Goal: Check status: Check status

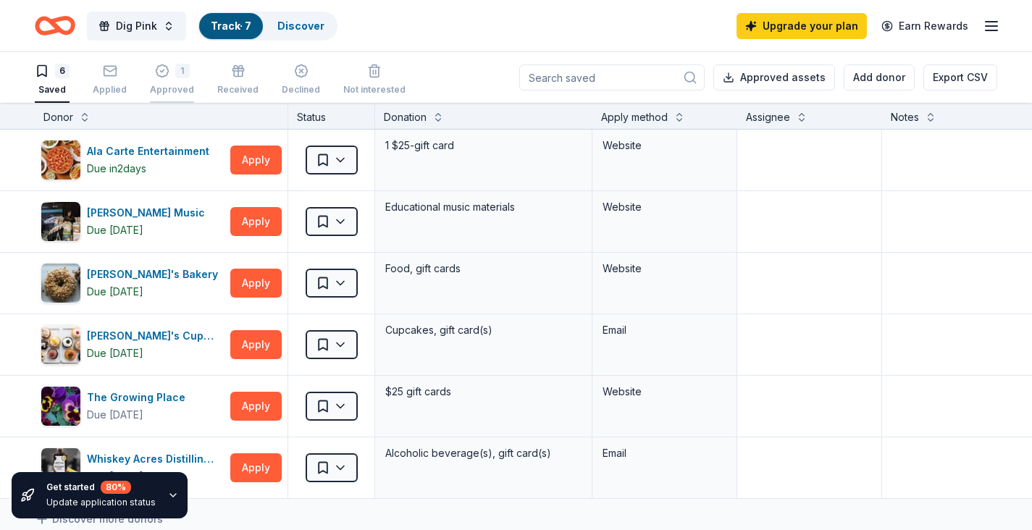
click at [167, 78] on div "1 Approved" at bounding box center [172, 80] width 44 height 32
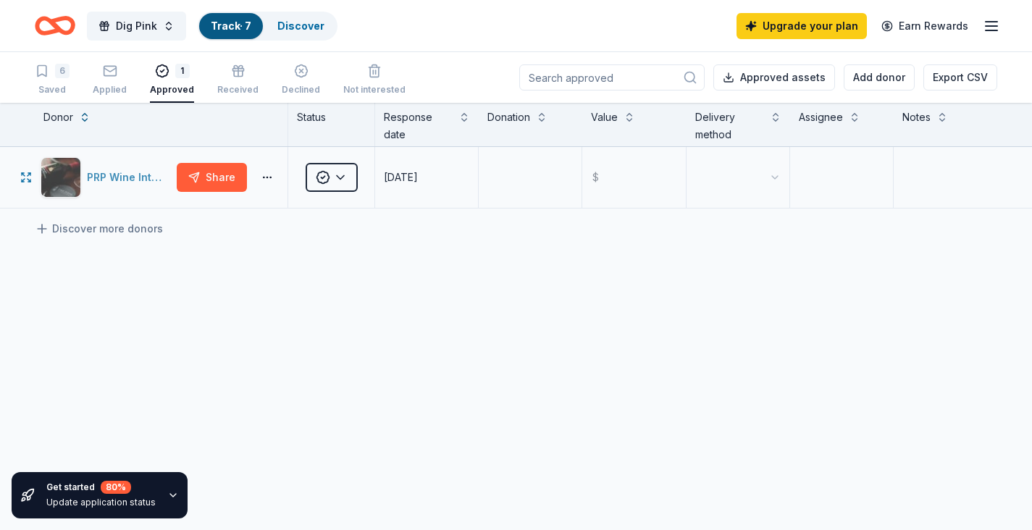
click at [131, 175] on div "PRP Wine International" at bounding box center [129, 177] width 84 height 17
click at [55, 30] on icon "Home" at bounding box center [48, 25] width 22 height 14
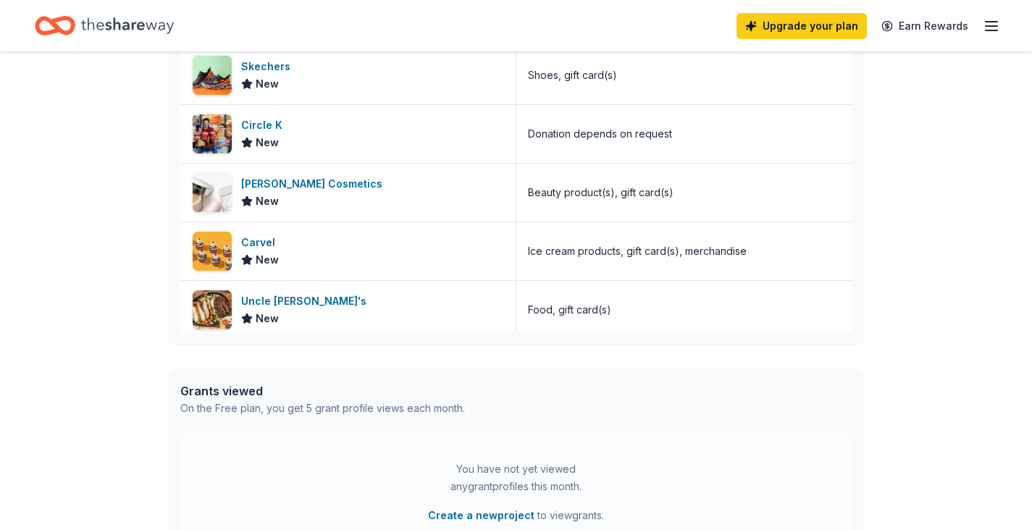
scroll to position [638, 0]
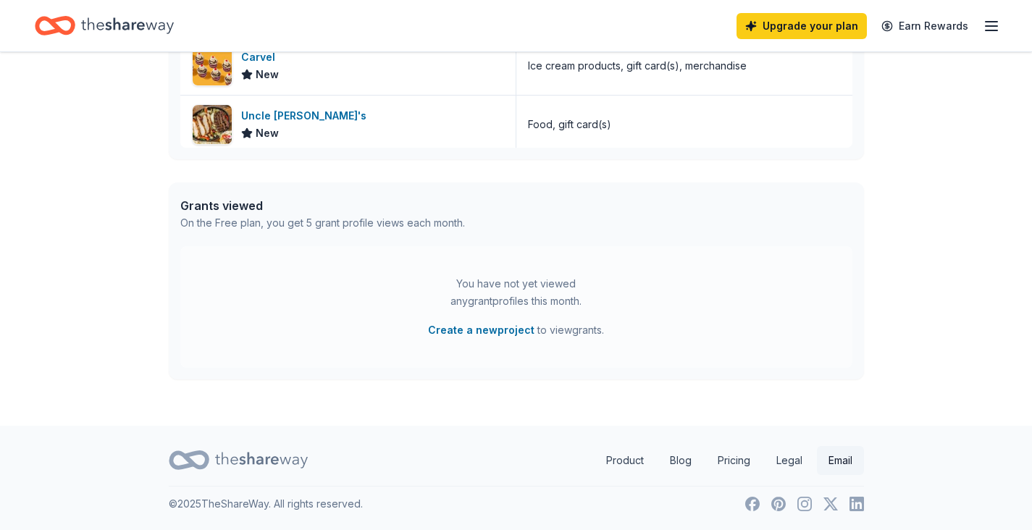
click at [832, 457] on link "Email" at bounding box center [840, 460] width 47 height 29
click at [835, 461] on link "Email" at bounding box center [840, 460] width 47 height 29
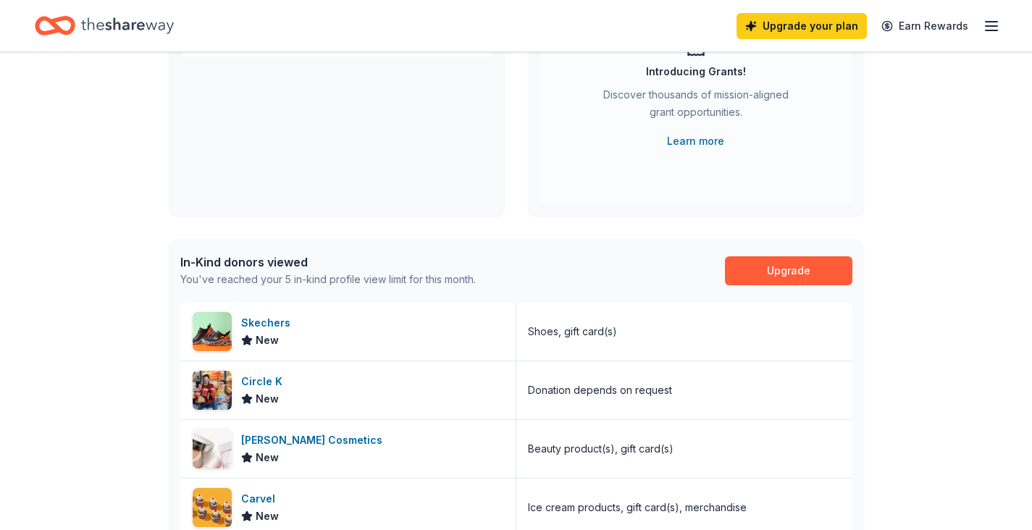
scroll to position [143, 0]
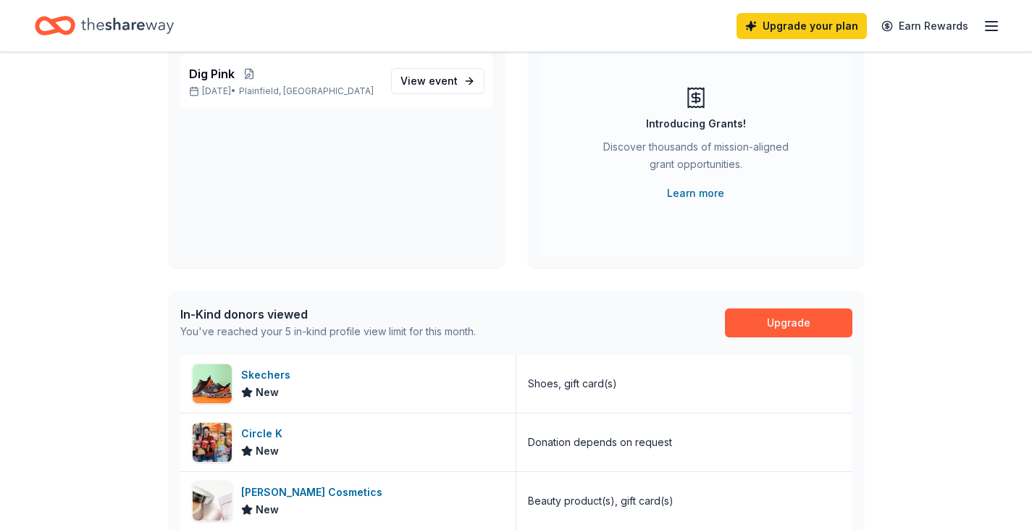
click at [990, 30] on line "button" at bounding box center [992, 30] width 12 height 0
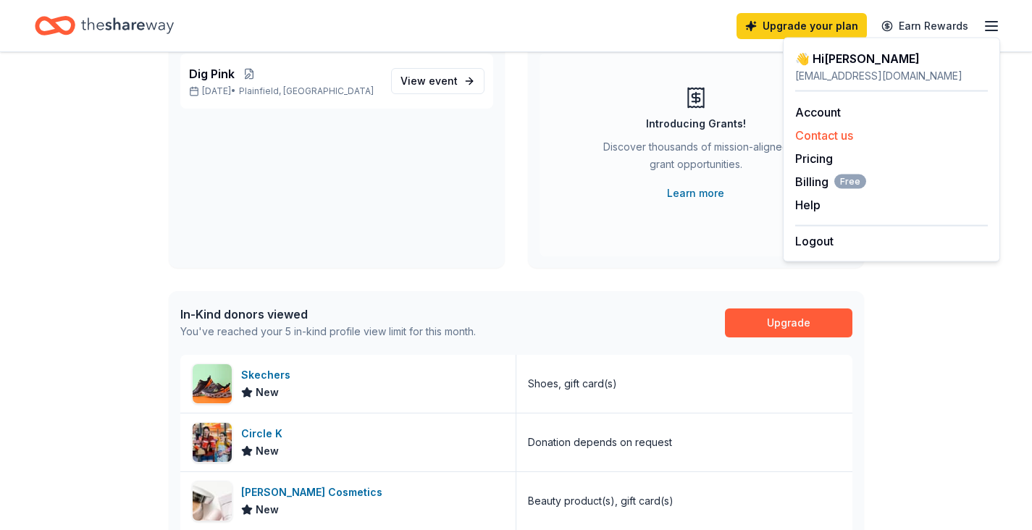
click at [835, 135] on button "Contact us" at bounding box center [825, 135] width 58 height 17
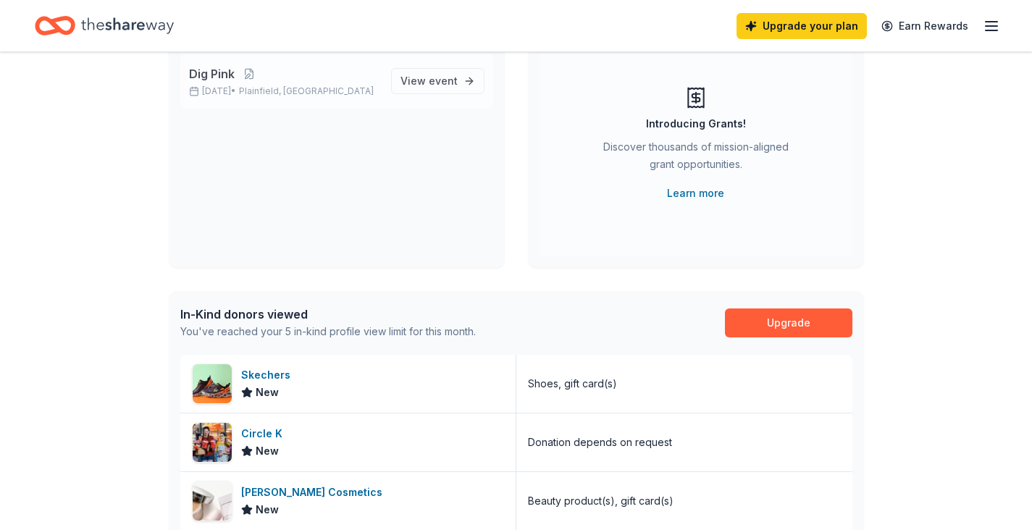
click at [230, 80] on span "Dig Pink" at bounding box center [212, 73] width 46 height 17
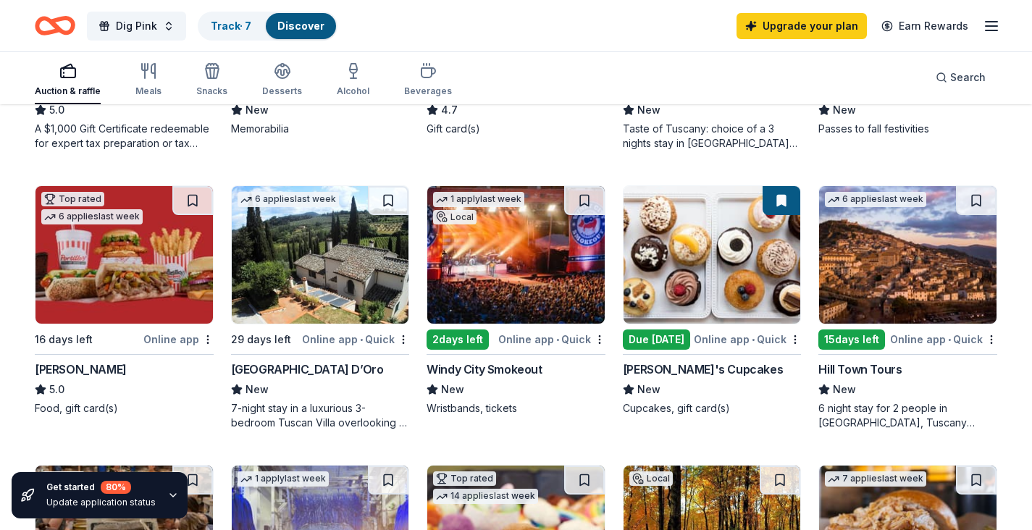
scroll to position [640, 0]
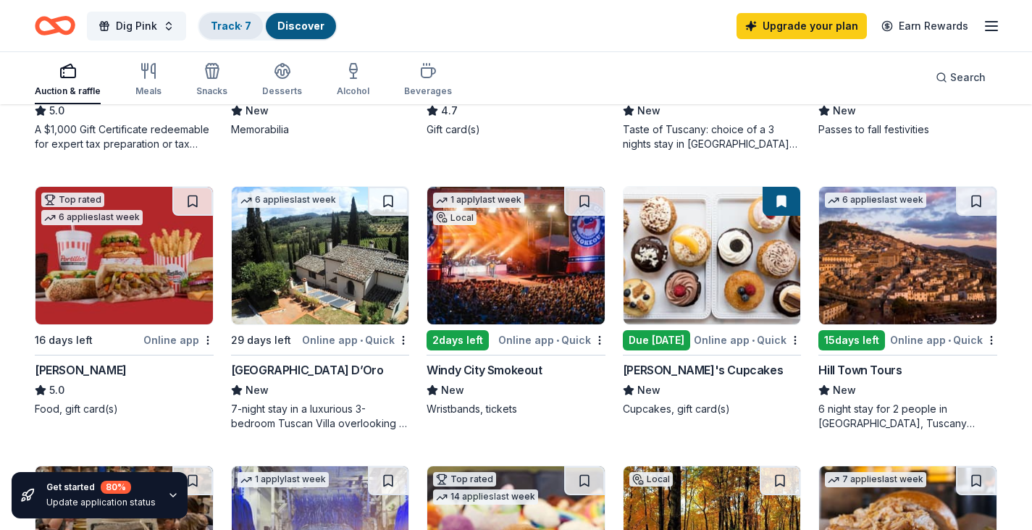
click at [227, 28] on link "Track · 7" at bounding box center [231, 26] width 41 height 12
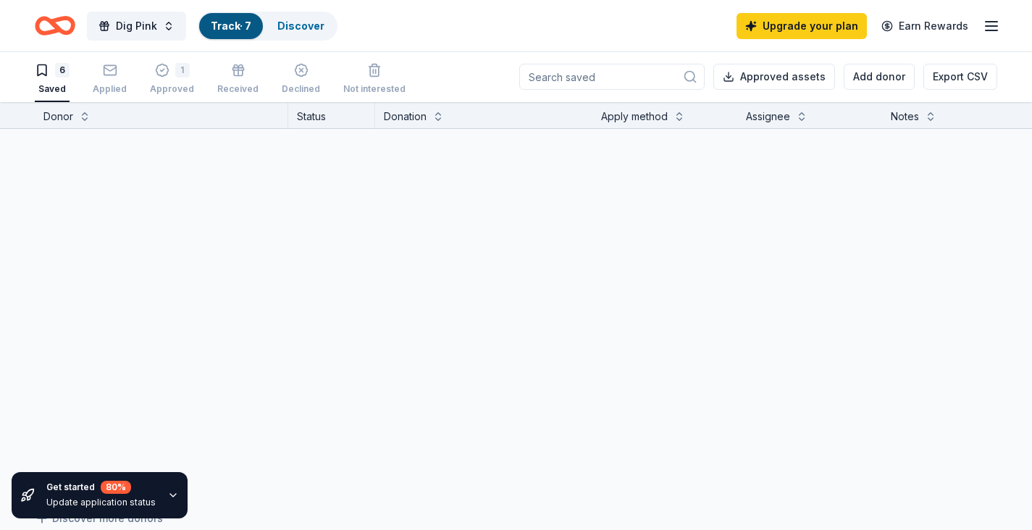
scroll to position [1, 0]
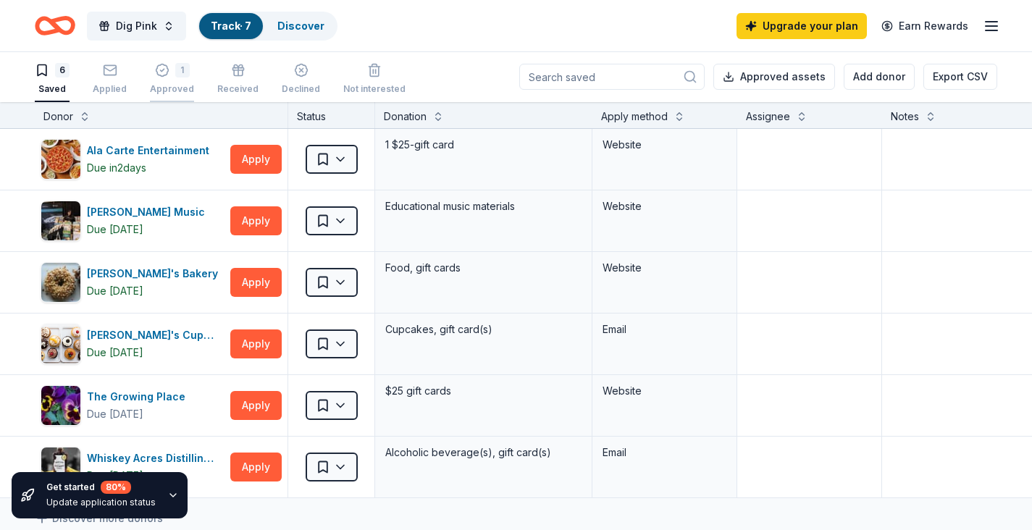
click at [164, 65] on icon "button" at bounding box center [162, 70] width 14 height 14
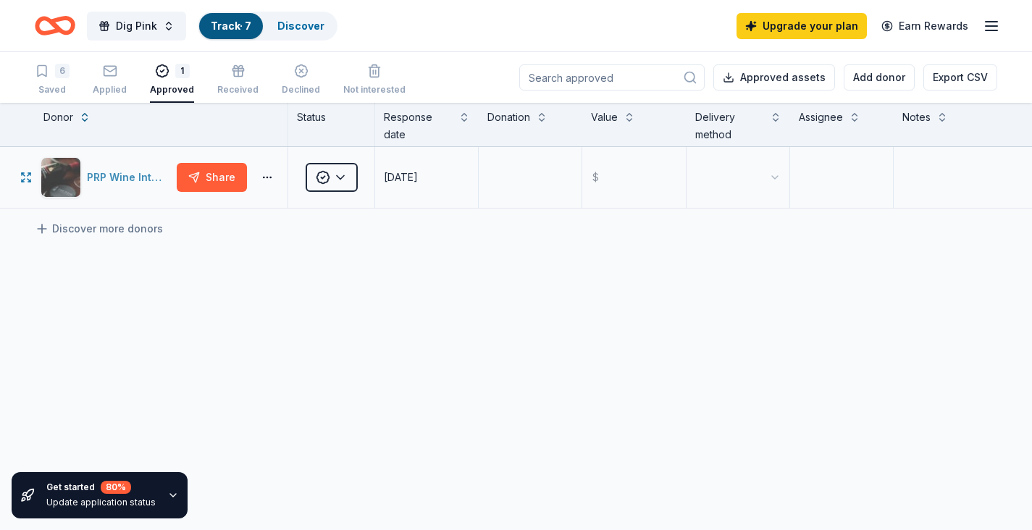
click at [141, 180] on div "PRP Wine International" at bounding box center [129, 177] width 84 height 17
click at [294, 73] on icon "button" at bounding box center [301, 71] width 14 height 14
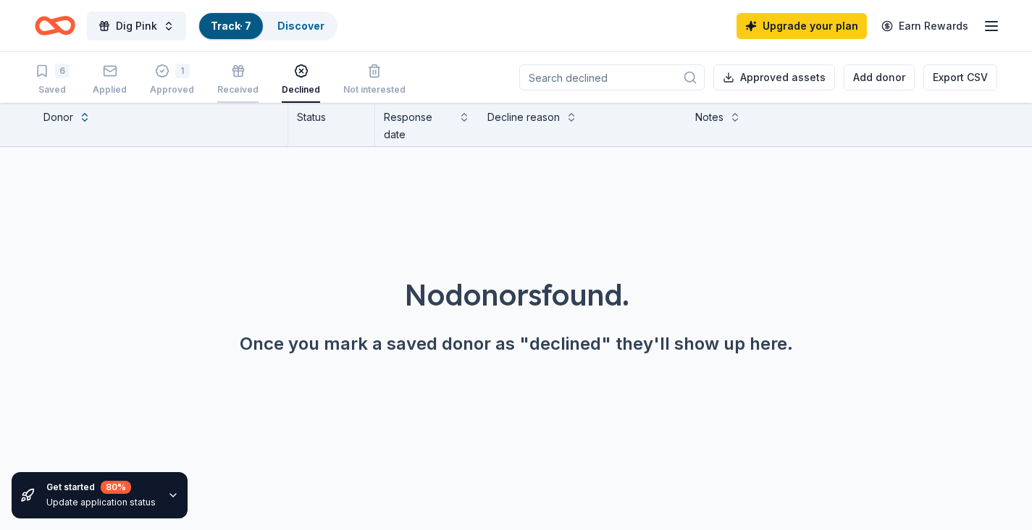
click at [234, 77] on icon "button" at bounding box center [238, 74] width 9 height 6
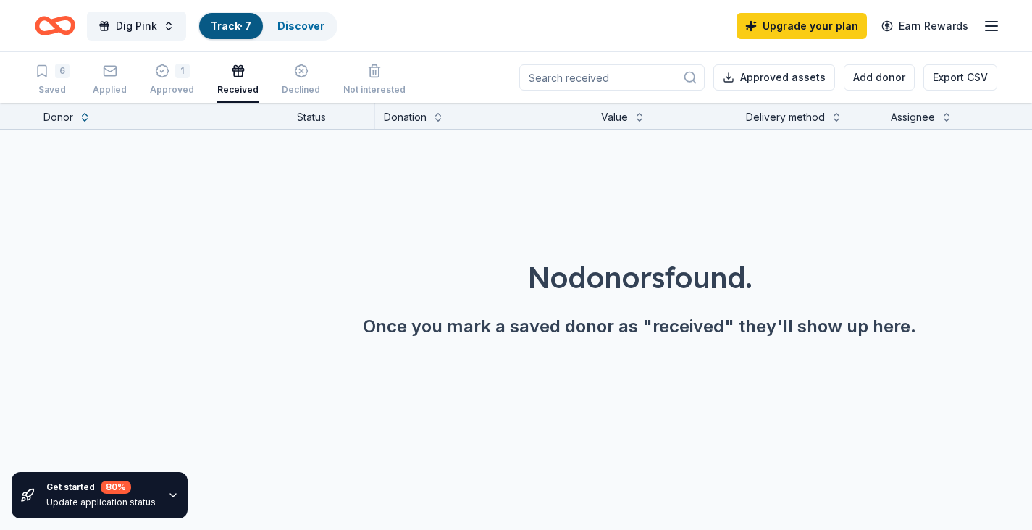
click at [191, 81] on div "6 Saved Applied 1 Approved Received Declined Not interested" at bounding box center [220, 80] width 371 height 45
click at [172, 78] on div "1 Approved" at bounding box center [172, 80] width 44 height 32
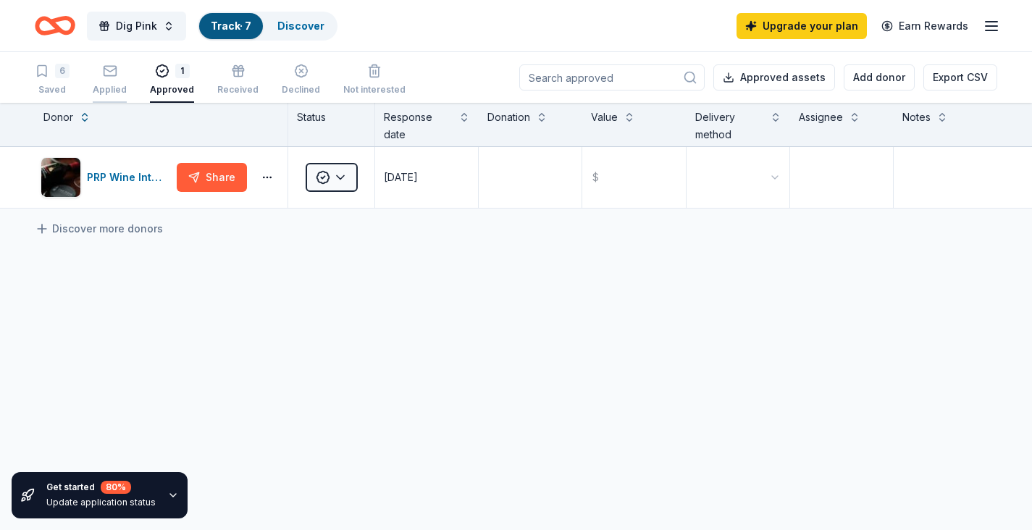
click at [106, 78] on div "Applied" at bounding box center [110, 80] width 34 height 32
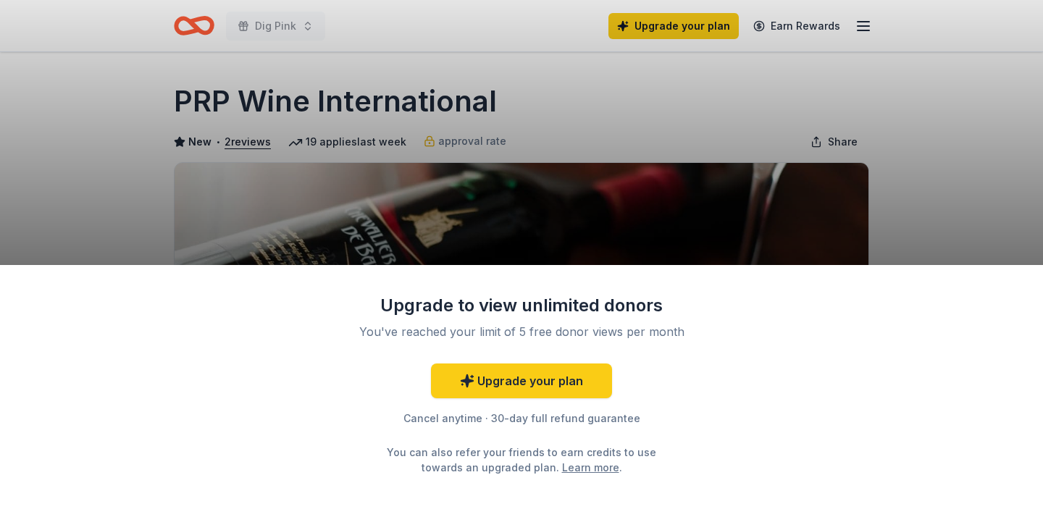
drag, startPoint x: 507, startPoint y: 101, endPoint x: 355, endPoint y: 88, distance: 152.6
click at [355, 88] on div "Upgrade to view unlimited donors You've reached your limit of 5 free donor view…" at bounding box center [521, 265] width 1043 height 530
drag, startPoint x: 179, startPoint y: 101, endPoint x: 325, endPoint y: 99, distance: 146.4
click at [325, 99] on div "Upgrade to view unlimited donors You've reached your limit of 5 free donor view…" at bounding box center [521, 265] width 1043 height 530
click at [740, 102] on div "Upgrade to view unlimited donors You've reached your limit of 5 free donor view…" at bounding box center [521, 265] width 1043 height 530
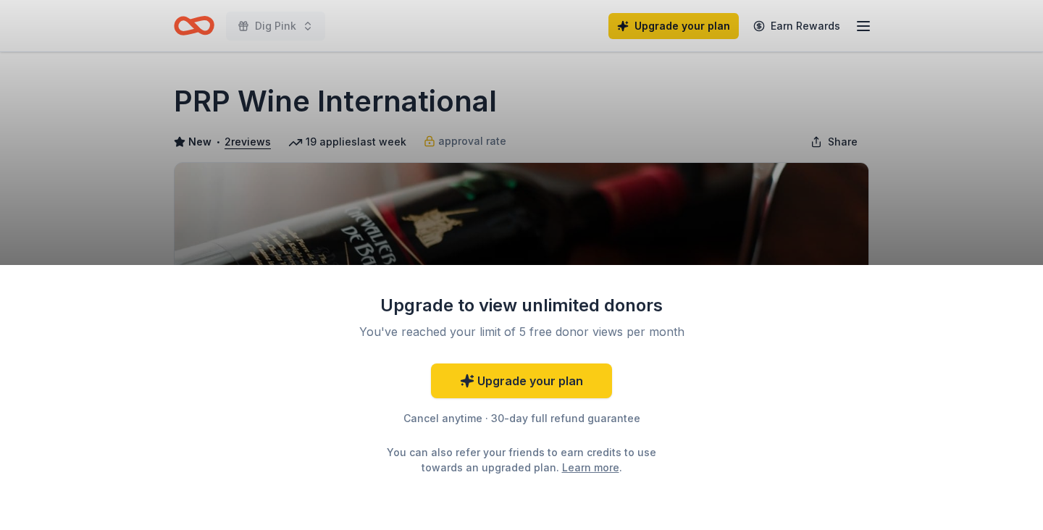
click at [577, 99] on div "Upgrade to view unlimited donors You've reached your limit of 5 free donor view…" at bounding box center [521, 265] width 1043 height 530
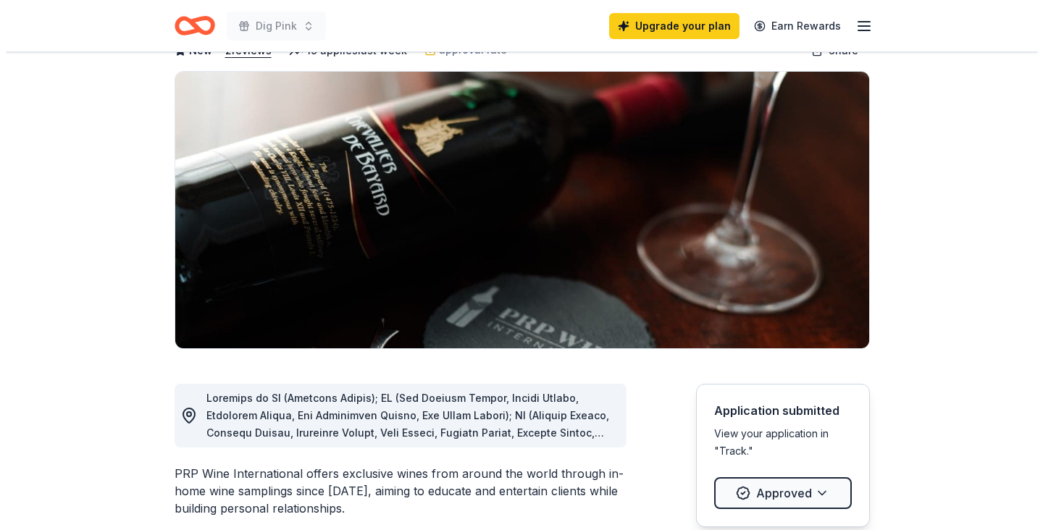
scroll to position [93, 0]
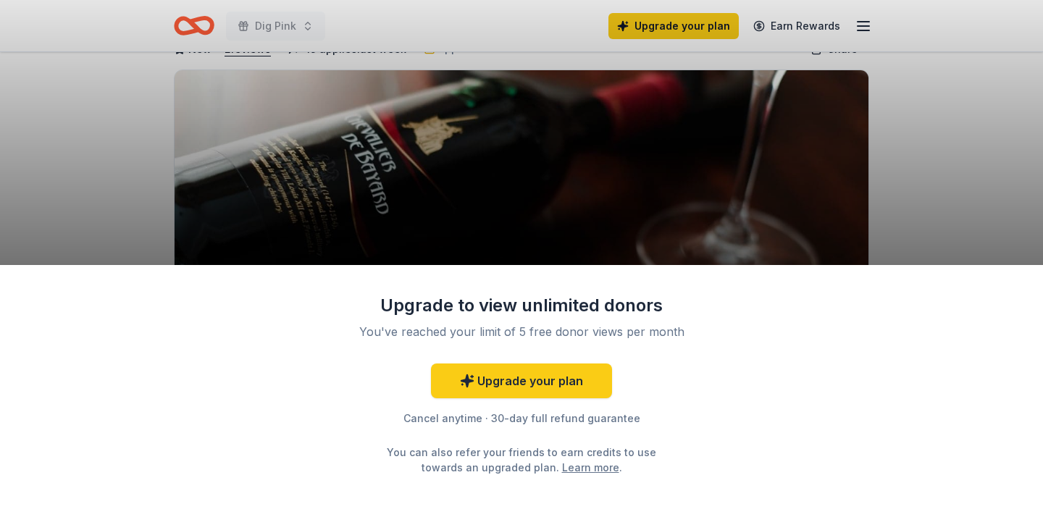
click at [324, 222] on div "Upgrade to view unlimited donors You've reached your limit of 5 free donor view…" at bounding box center [521, 265] width 1043 height 530
click at [916, 205] on div "Upgrade to view unlimited donors You've reached your limit of 5 free donor view…" at bounding box center [521, 265] width 1043 height 530
click at [863, 112] on div "Upgrade to view unlimited donors You've reached your limit of 5 free donor view…" at bounding box center [521, 265] width 1043 height 530
